Goal: Task Accomplishment & Management: Manage account settings

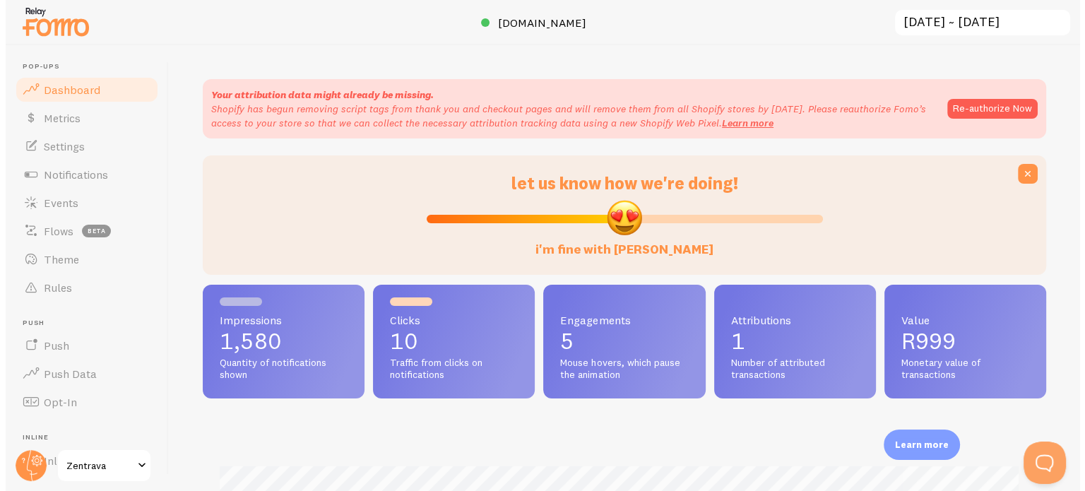
scroll to position [371, 843]
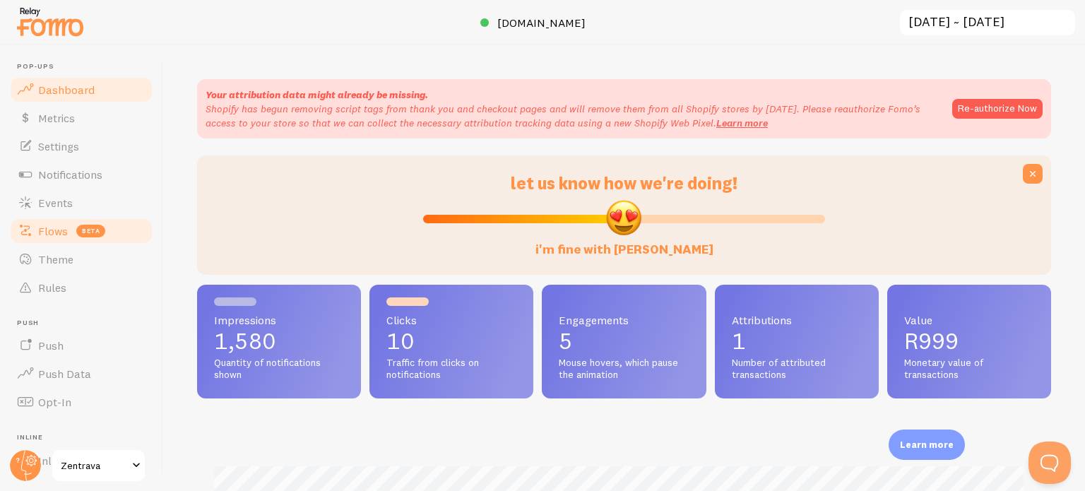
click at [61, 235] on span "Flows" at bounding box center [53, 231] width 30 height 14
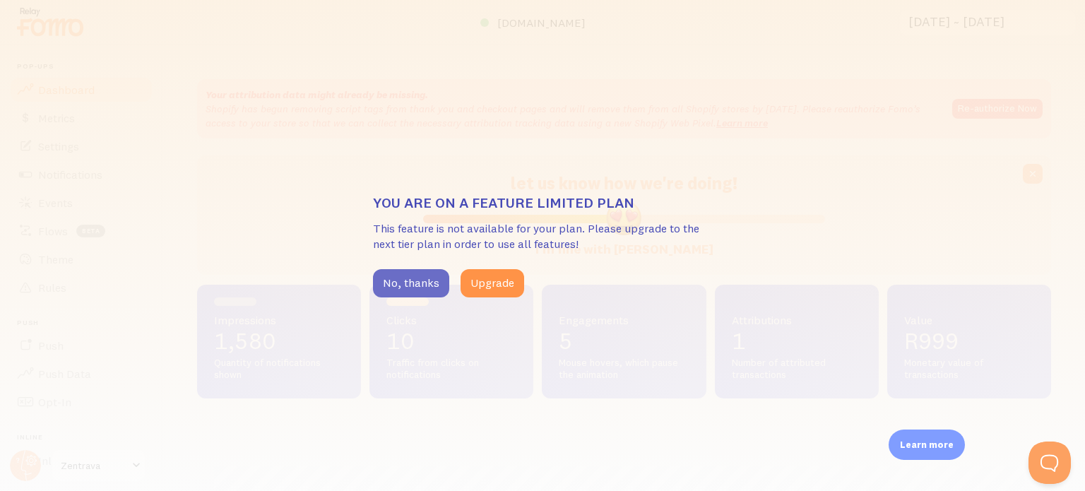
click at [403, 279] on button "No, thanks" at bounding box center [411, 283] width 76 height 28
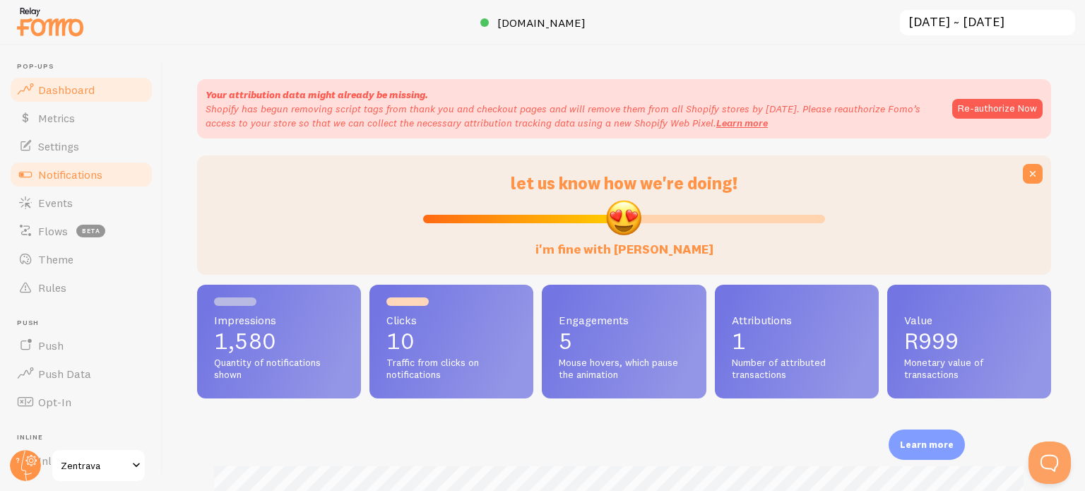
click at [71, 172] on span "Notifications" at bounding box center [70, 174] width 64 height 14
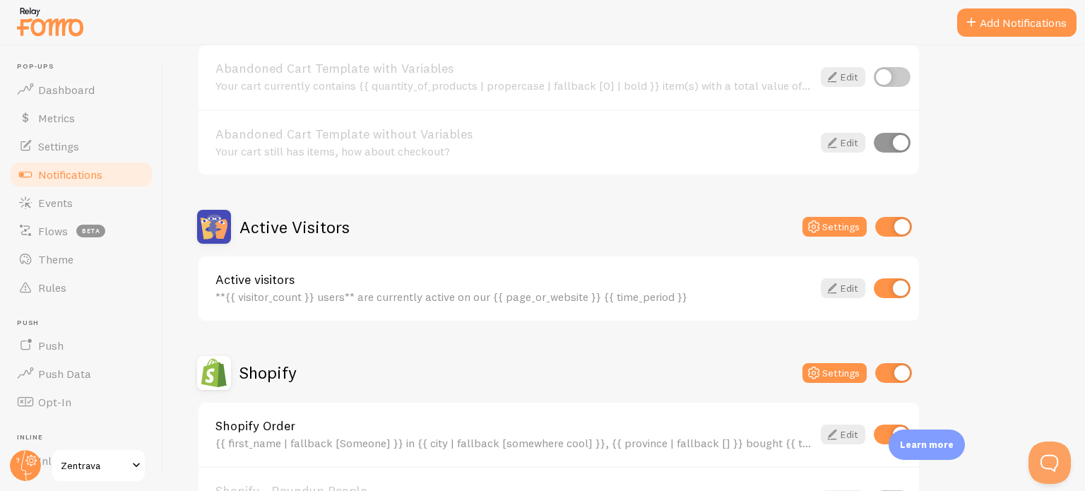
scroll to position [200, 0]
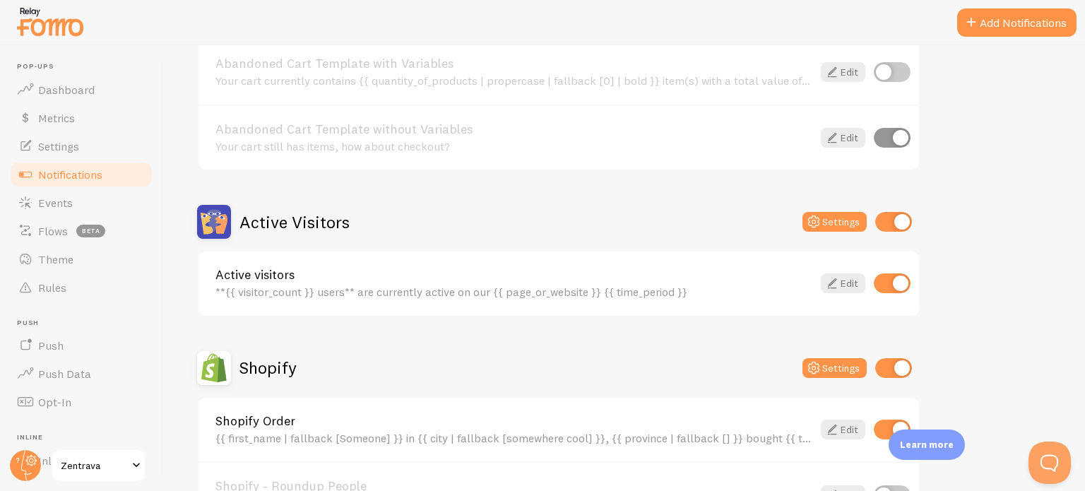
click at [899, 288] on input "checkbox" at bounding box center [892, 283] width 37 height 20
checkbox input "false"
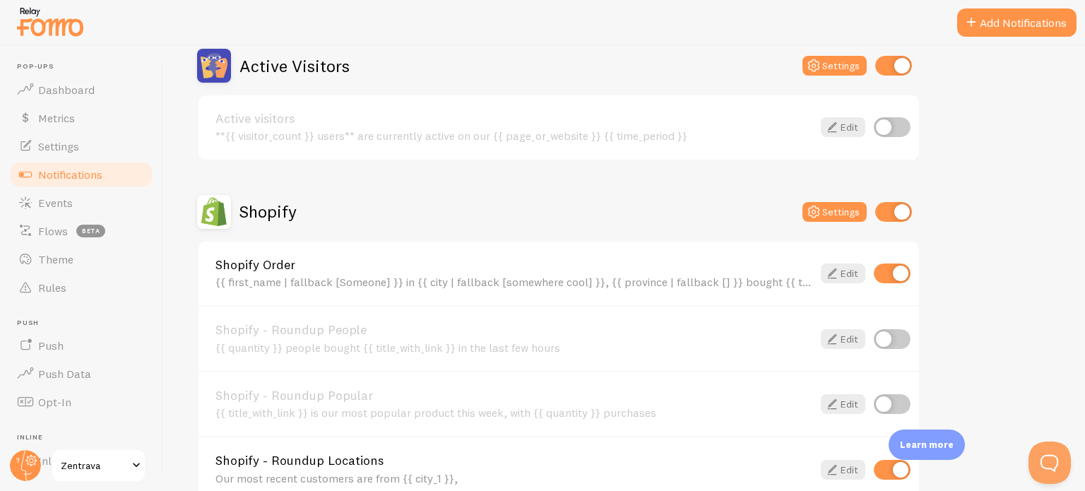
scroll to position [356, 0]
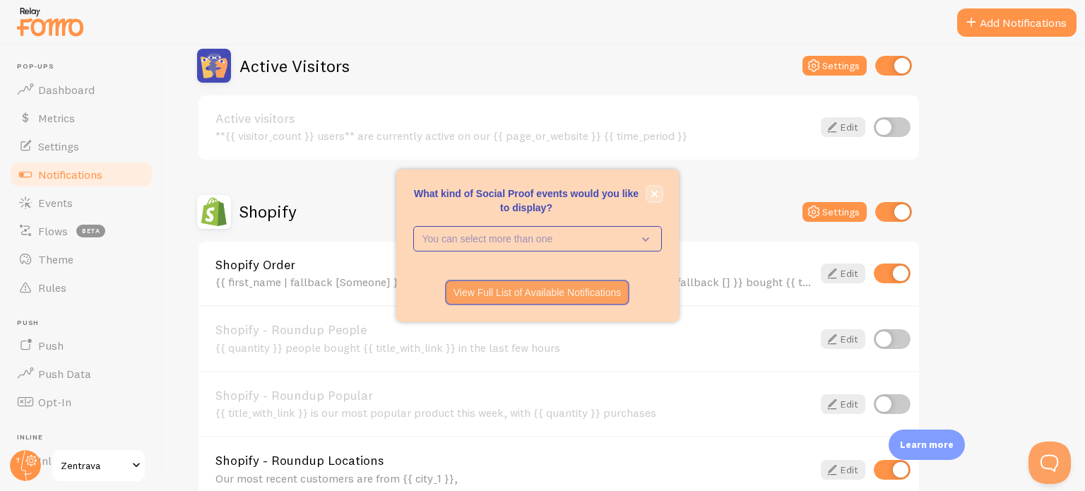
click at [651, 196] on icon "close," at bounding box center [654, 193] width 7 height 7
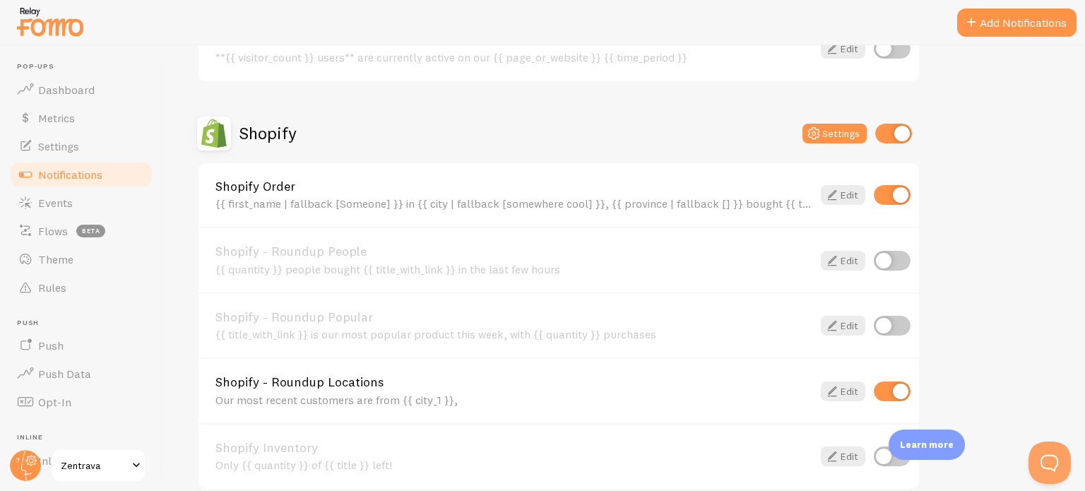
scroll to position [435, 0]
click at [893, 196] on input "checkbox" at bounding box center [892, 194] width 37 height 20
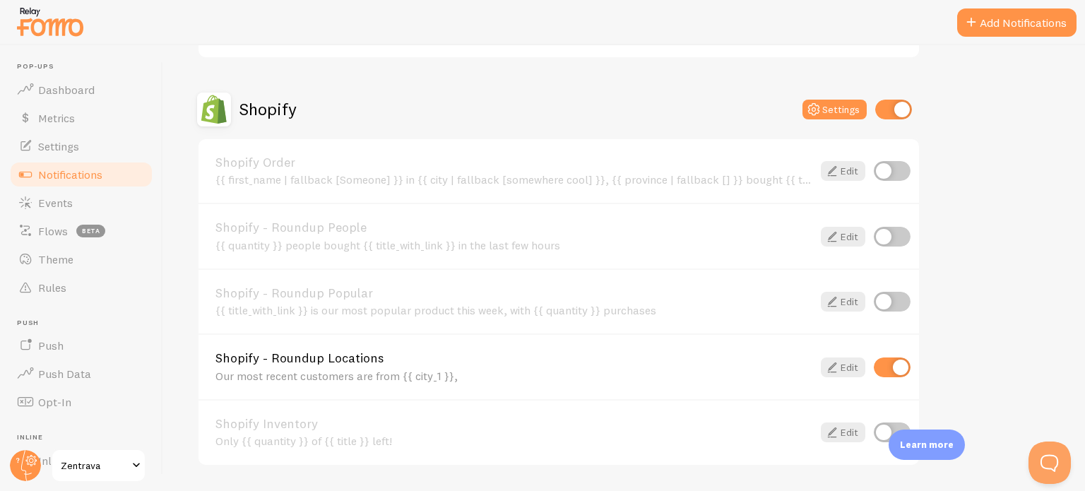
scroll to position [456, 0]
click at [885, 179] on input "checkbox" at bounding box center [892, 173] width 37 height 20
checkbox input "true"
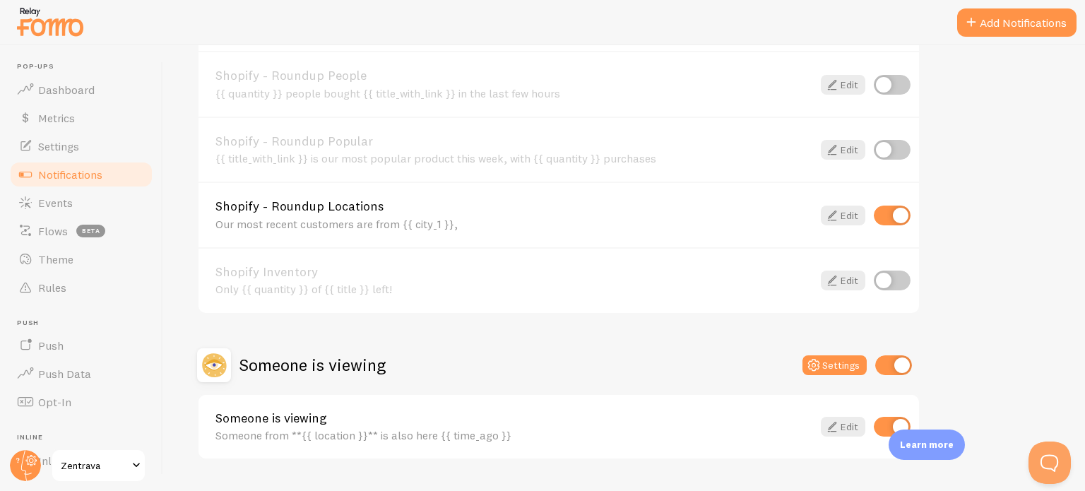
scroll to position [619, 0]
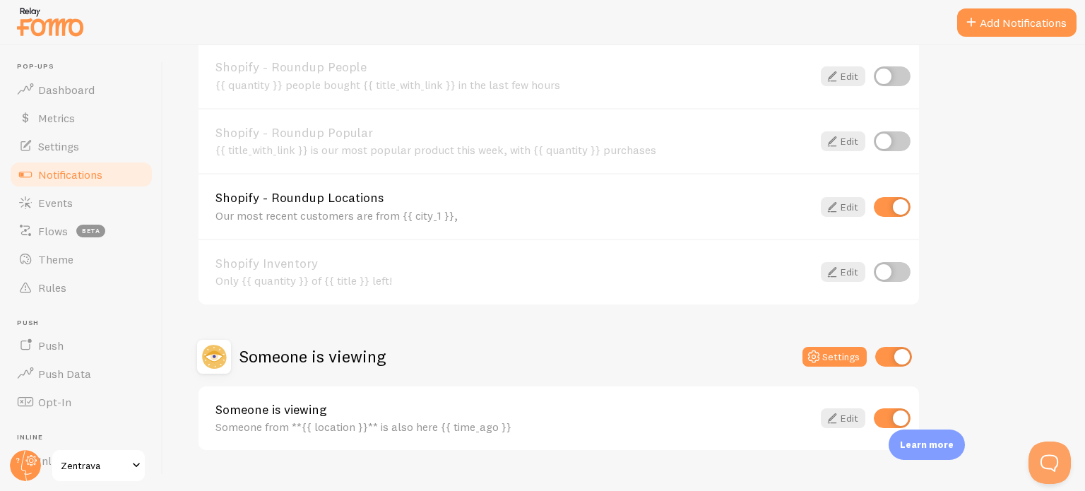
click at [890, 206] on input "checkbox" at bounding box center [892, 207] width 37 height 20
checkbox input "false"
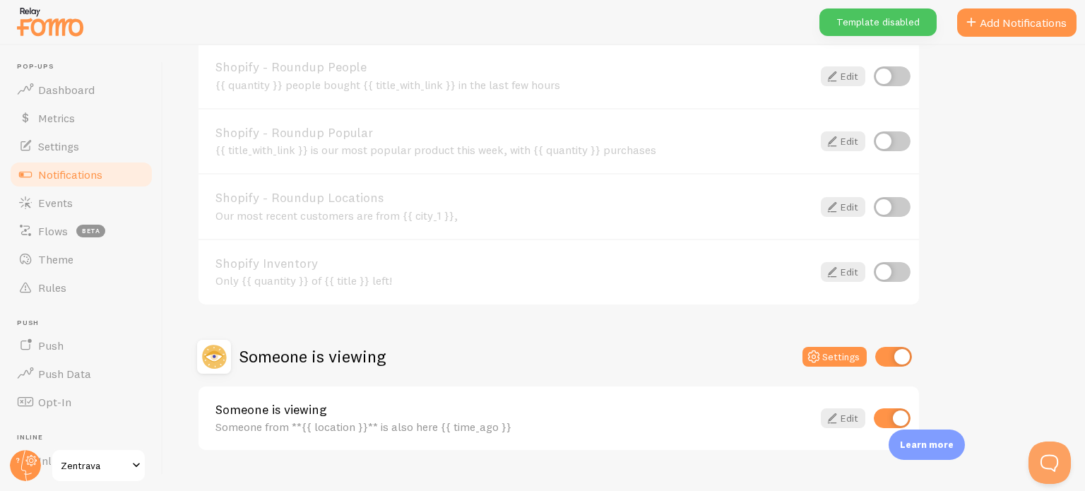
scroll to position [643, 0]
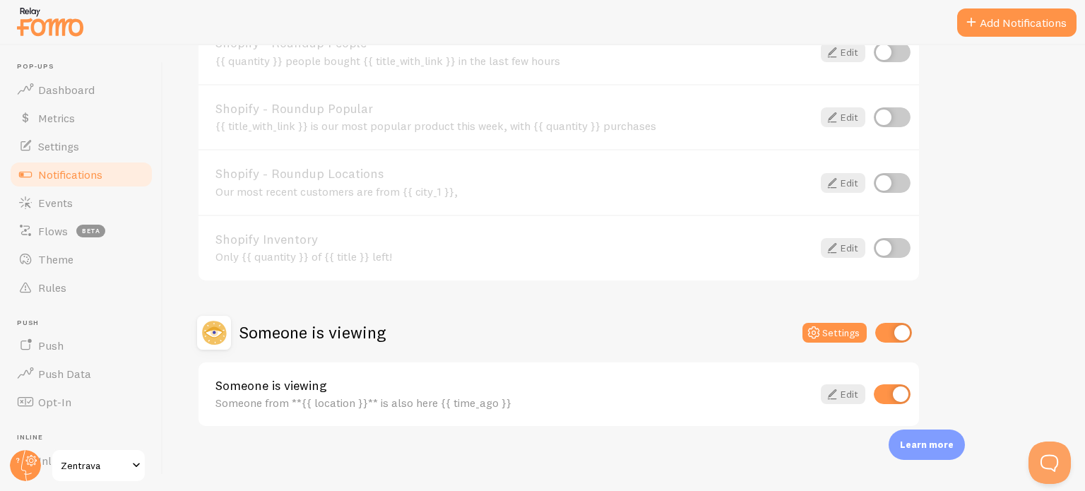
click at [899, 386] on input "checkbox" at bounding box center [892, 394] width 37 height 20
checkbox input "false"
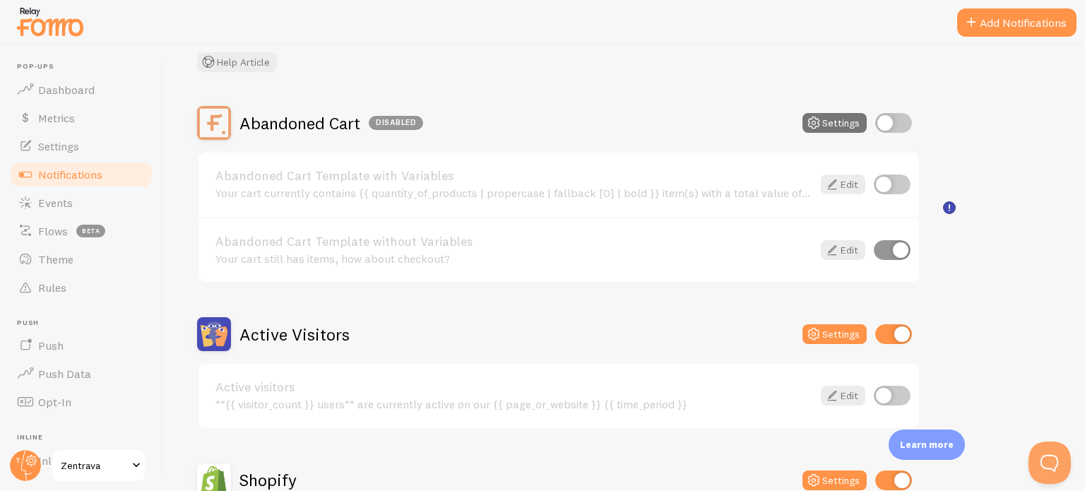
scroll to position [0, 0]
